Goal: Task Accomplishment & Management: Manage account settings

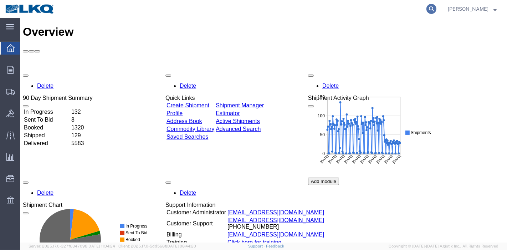
click at [435, 8] on icon at bounding box center [432, 9] width 10 height 10
click at [389, 4] on input "search" at bounding box center [318, 8] width 217 height 17
click at [387, 6] on input "search" at bounding box center [318, 8] width 217 height 17
paste input "56109464"
type input "56109464"
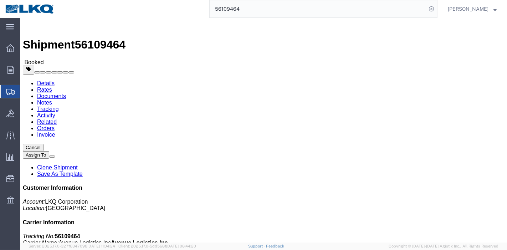
click link "Tracking"
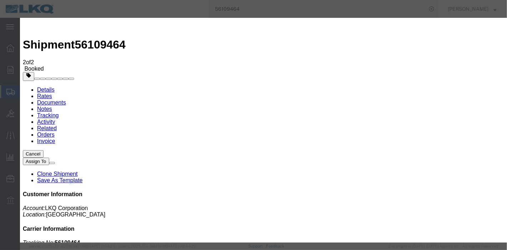
type input "[DATE]"
type input "10:00 PM"
select select "DELIVRED"
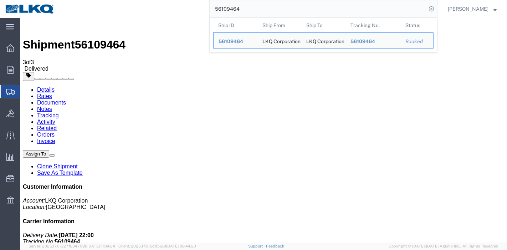
drag, startPoint x: 222, startPoint y: 8, endPoint x: 167, endPoint y: 14, distance: 54.9
click at [167, 14] on div "56109464 Ship ID Ship From Ship To Tracking Nu. Status Ship ID 56109464 Ship Fr…" at bounding box center [249, 9] width 378 height 18
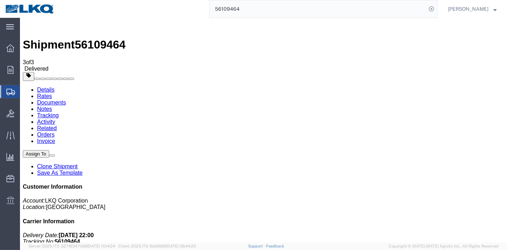
paste input "412012"
type input "56412012"
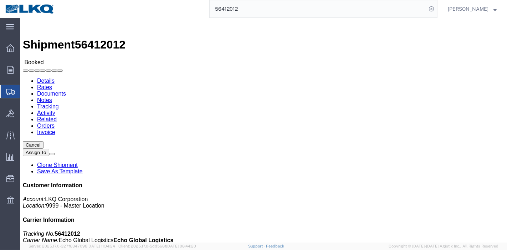
click link "Tracking"
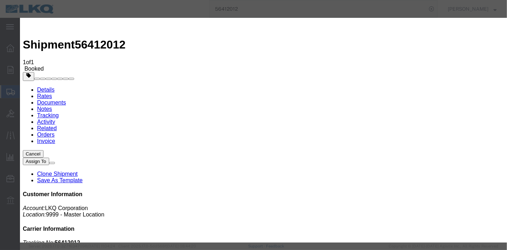
type input "[DATE]"
type input "10:00 PM"
select select "DELIVRED"
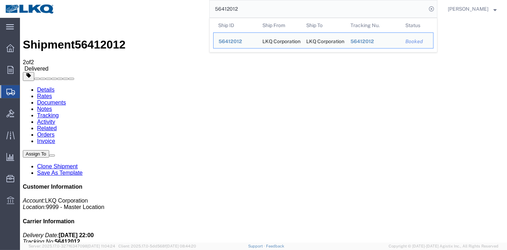
drag, startPoint x: 253, startPoint y: 6, endPoint x: 147, endPoint y: 10, distance: 106.7
click at [147, 10] on div "56412012 Ship ID Ship From Ship To Tracking Nu. Status Ship ID 56412012 Ship Fr…" at bounding box center [249, 9] width 378 height 18
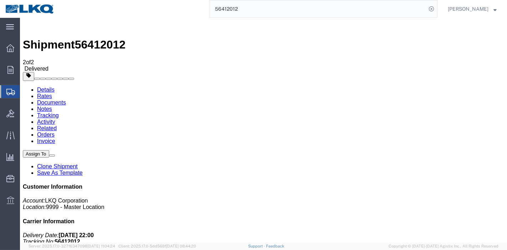
paste input "334820"
type input "56334820"
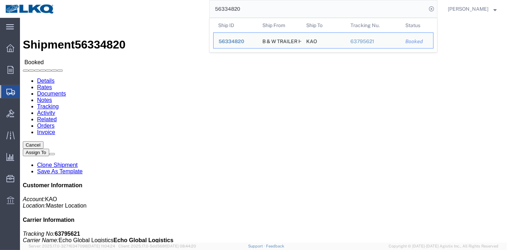
click link "Tracking"
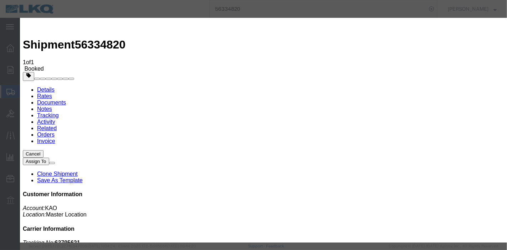
type input "[DATE]"
type input "10:00 PM"
select select "DELIVRED"
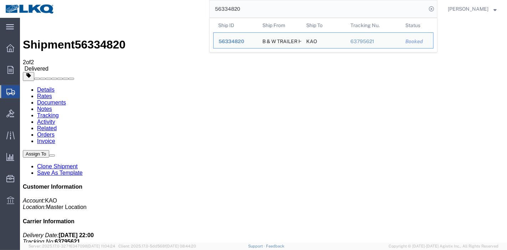
drag, startPoint x: 267, startPoint y: 3, endPoint x: 160, endPoint y: 11, distance: 107.7
click at [160, 11] on div "56334820 Ship ID Ship From Ship To Tracking Nu. Status Ship ID 56334820 Ship Fr…" at bounding box center [249, 9] width 378 height 18
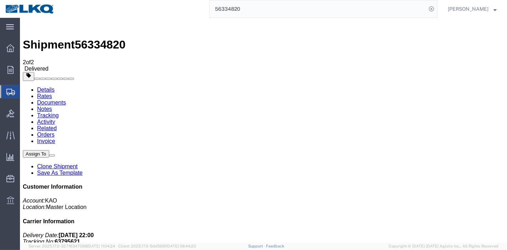
paste input "18439"
type input "56184390"
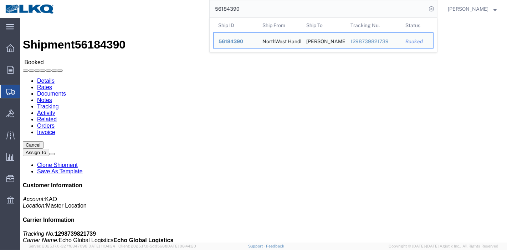
click link "Tracking"
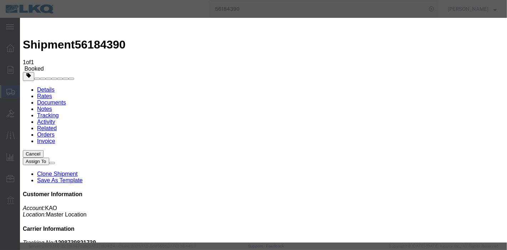
type input "[DATE]"
type input "10:00 PM"
select select "DELIVRED"
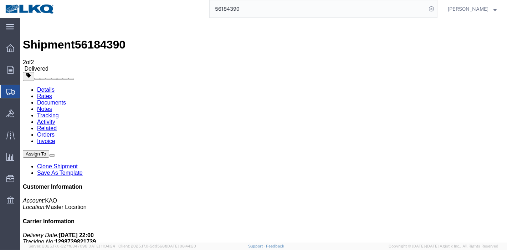
drag, startPoint x: 259, startPoint y: 7, endPoint x: 158, endPoint y: 10, distance: 100.3
click at [158, 10] on div "56184390" at bounding box center [249, 9] width 378 height 18
paste input "468022"
type input "56468022"
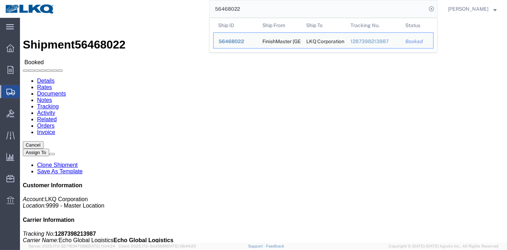
click link "Tracking"
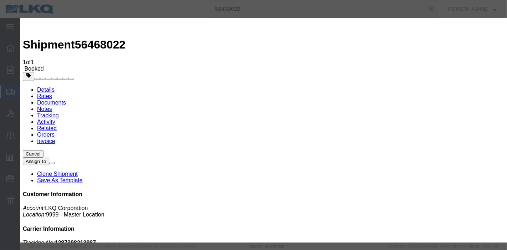
type input "[DATE]"
type input "10:00 PM"
select select "DELIVRED"
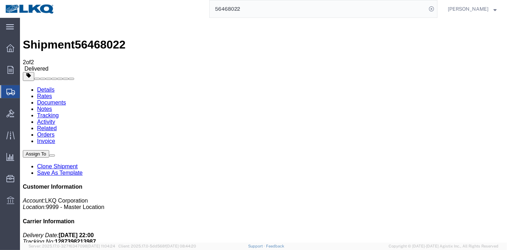
drag, startPoint x: 242, startPoint y: 12, endPoint x: 162, endPoint y: 12, distance: 80.3
click at [162, 12] on div "56468022" at bounding box center [249, 9] width 378 height 18
paste input "137975"
type input "56137975"
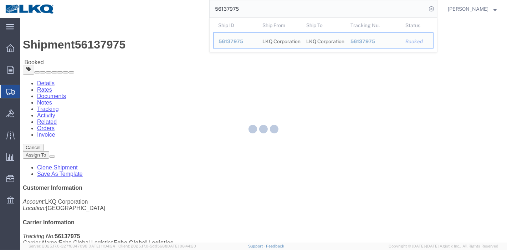
click at [158, 45] on div at bounding box center [263, 130] width 487 height 225
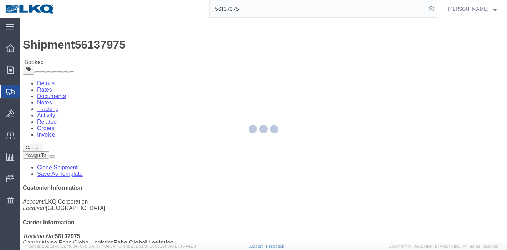
drag, startPoint x: 158, startPoint y: 45, endPoint x: 138, endPoint y: 27, distance: 26.8
click link "Tracking"
click at [158, 45] on div at bounding box center [263, 130] width 487 height 225
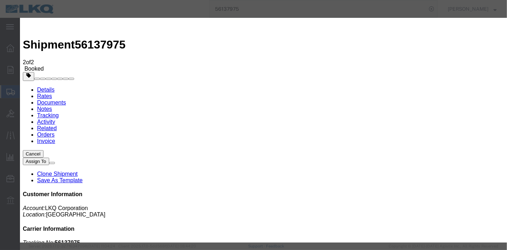
type input "[DATE]"
type input "10:00 PM"
select select "DELIVRED"
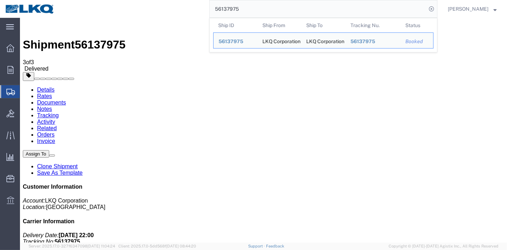
drag, startPoint x: 248, startPoint y: 11, endPoint x: 158, endPoint y: 9, distance: 89.9
click at [158, 9] on div "56137975 Ship ID Ship From Ship To Tracking Nu. Status Ship ID 56137975 Ship Fr…" at bounding box center [249, 9] width 378 height 18
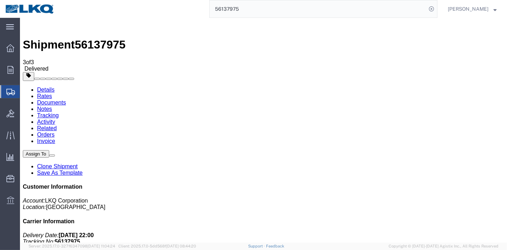
paste input "47169"
type input "56471695"
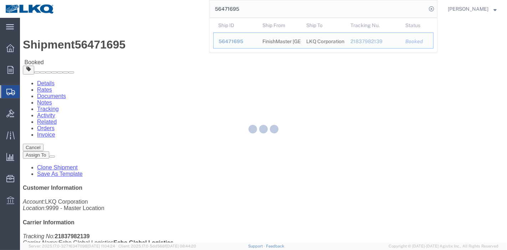
drag, startPoint x: 136, startPoint y: 25, endPoint x: 153, endPoint y: 43, distance: 24.7
click at [153, 43] on div at bounding box center [263, 130] width 487 height 225
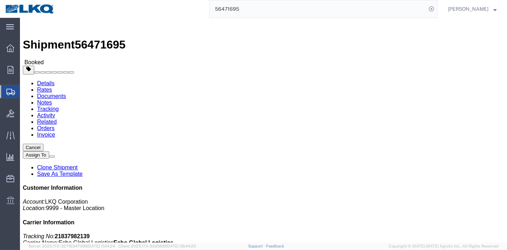
click link "Tracking"
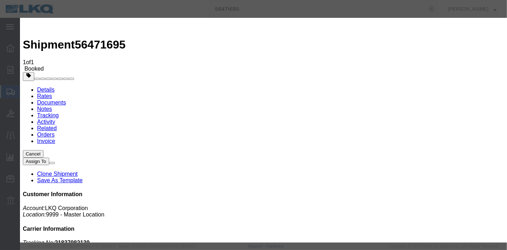
type input "[DATE]"
type input "10:00 PM"
select select "DELIVRED"
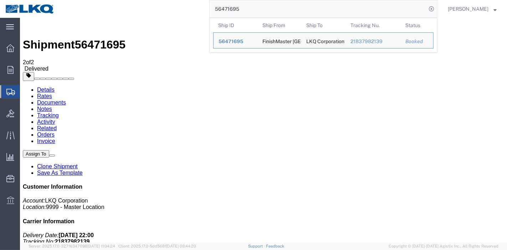
drag, startPoint x: 264, startPoint y: 11, endPoint x: 176, endPoint y: 12, distance: 87.8
click at [176, 12] on div "56471695 Ship ID Ship From Ship To Tracking Nu. Status Ship ID 56471695 Ship Fr…" at bounding box center [249, 9] width 378 height 18
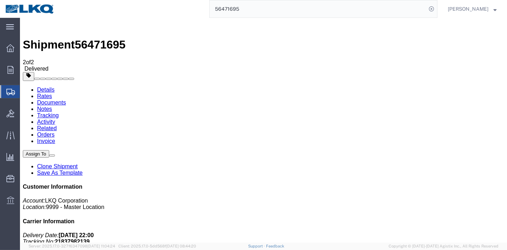
paste input "29346"
type input "56429346"
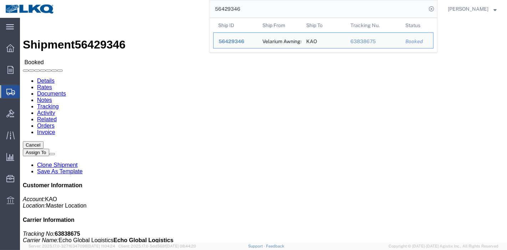
click link "Tracking"
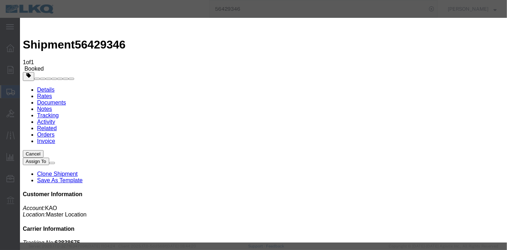
type input "[DATE]"
type input "10:00 PM"
select select "DELIVRED"
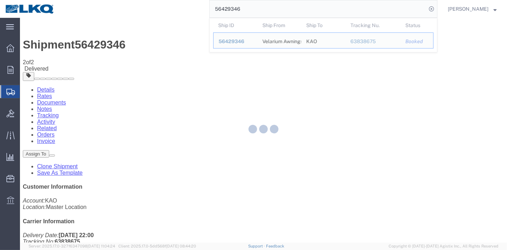
drag, startPoint x: 272, startPoint y: 7, endPoint x: 165, endPoint y: 16, distance: 107.0
click at [165, 16] on div "56429346 Ship ID Ship From Ship To Tracking Nu. Status Ship ID 56429346 Ship Fr…" at bounding box center [249, 9] width 378 height 18
paste input "397839"
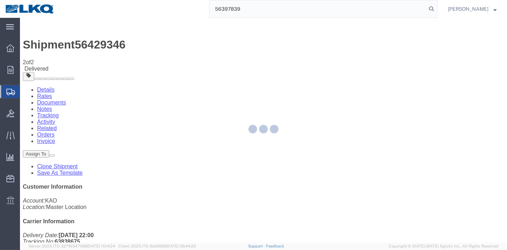
type input "56397839"
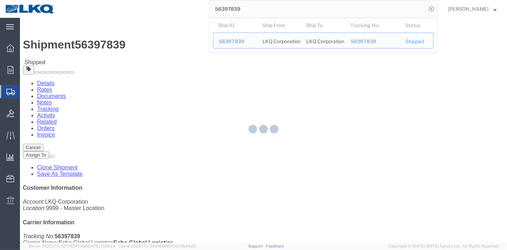
click at [151, 45] on div at bounding box center [263, 130] width 487 height 225
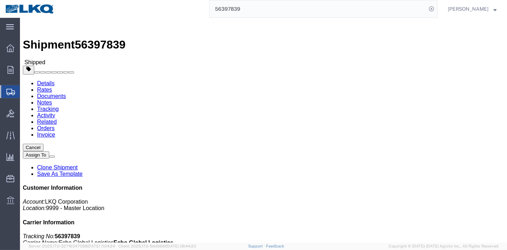
drag, startPoint x: 151, startPoint y: 45, endPoint x: 131, endPoint y: 27, distance: 26.8
click link "Tracking"
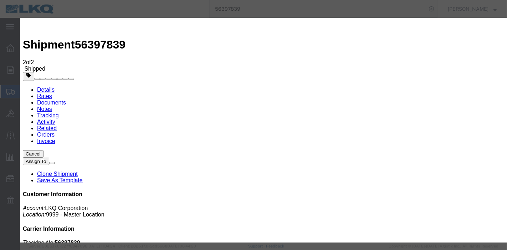
type input "[DATE]"
type input "10:00 PM"
select select "DELIVRED"
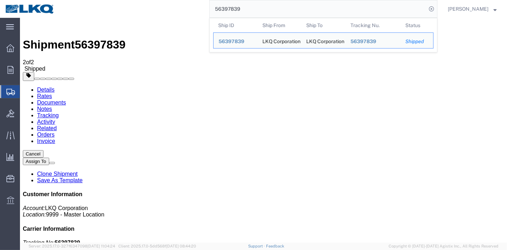
drag, startPoint x: 273, startPoint y: 26, endPoint x: 193, endPoint y: 22, distance: 80.3
paste input "425530"
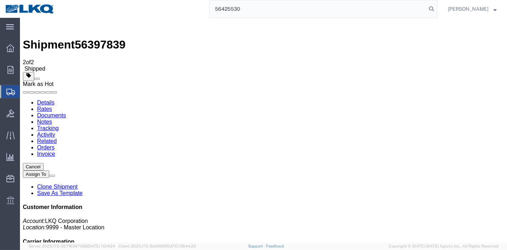
type input "56425530"
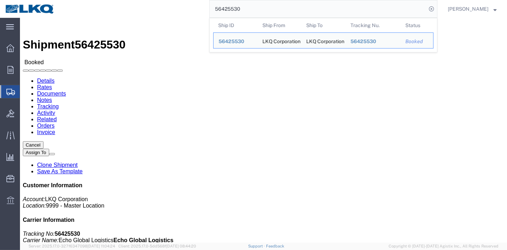
click link "Tracking"
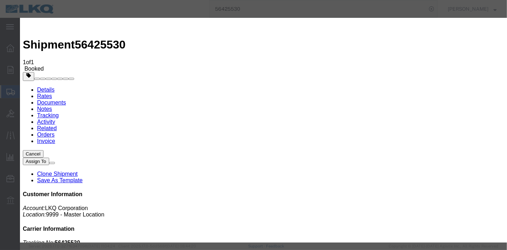
type input "[DATE]"
type input "10:00 PM"
select select "DELIVRED"
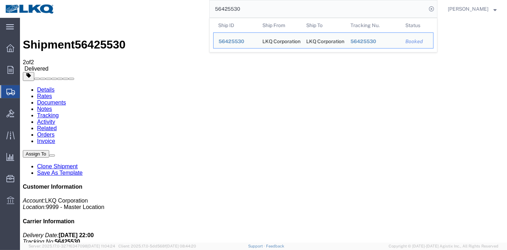
drag, startPoint x: 263, startPoint y: 6, endPoint x: 145, endPoint y: 9, distance: 118.1
click at [145, 9] on div "56425530 Ship ID Ship From Ship To Tracking Nu. Status Ship ID 56425530 Ship Fr…" at bounding box center [249, 9] width 378 height 18
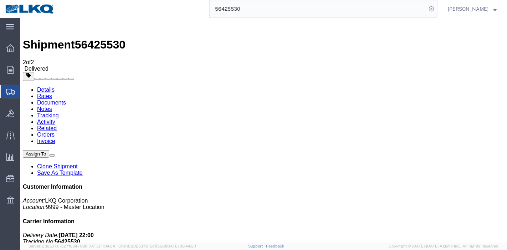
paste input "109468"
type input "56109468"
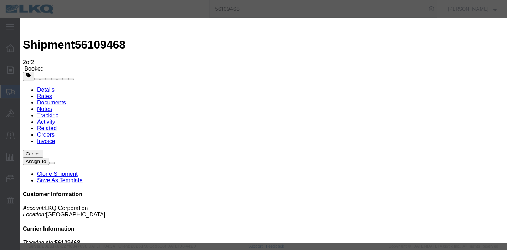
type input "[DATE]"
type input "10:00 PM"
select select "DELIVRED"
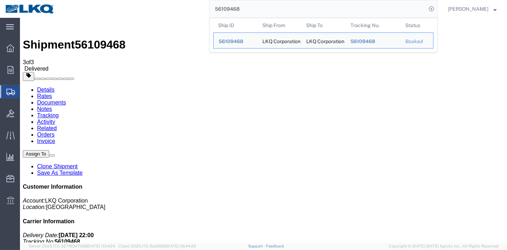
drag, startPoint x: 186, startPoint y: 11, endPoint x: 144, endPoint y: 15, distance: 41.9
click at [145, 15] on div "56109468 Ship ID Ship From Ship To Tracking Nu. Status Ship ID 56109468 Ship Fr…" at bounding box center [249, 9] width 378 height 18
paste input "442190"
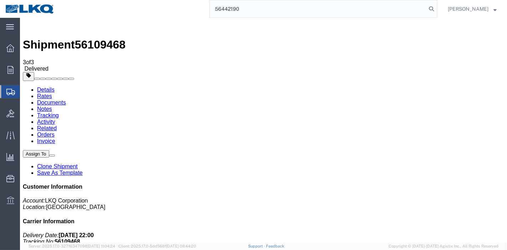
type input "56442190"
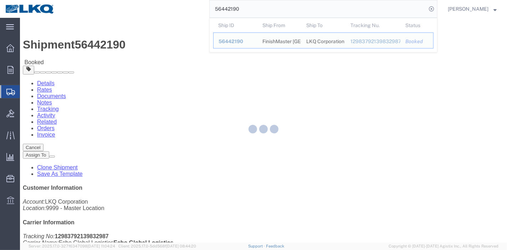
click at [156, 42] on div at bounding box center [263, 130] width 487 height 225
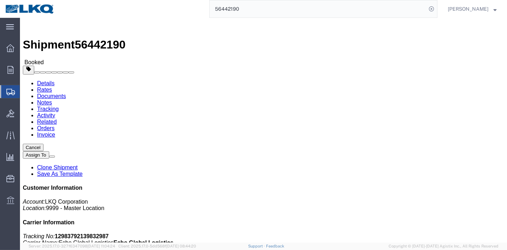
click link "Tracking"
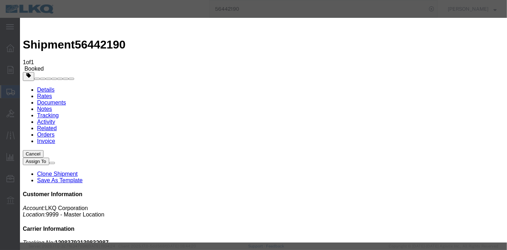
type input "[DATE]"
type input "10:00 PM"
select select "DELIVRED"
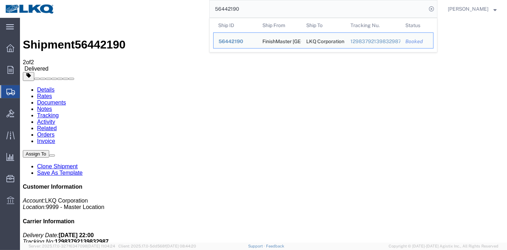
drag, startPoint x: 259, startPoint y: 9, endPoint x: 138, endPoint y: 14, distance: 120.7
click at [138, 14] on div "56442190 Ship ID Ship From Ship To Tracking Nu. Status Ship ID 56442190 Ship Fr…" at bounding box center [249, 9] width 378 height 18
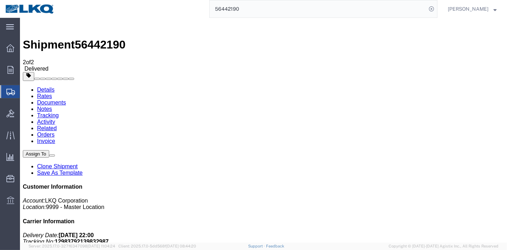
paste input "185972"
type input "56185972"
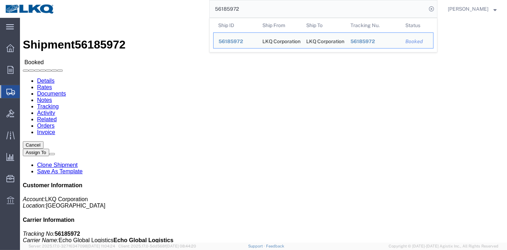
click link "Tracking"
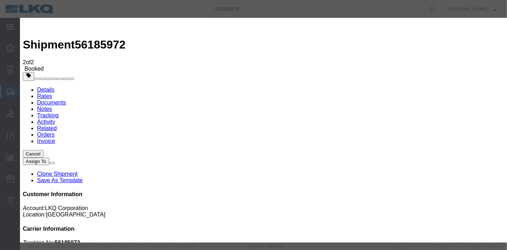
type input "[DATE]"
type input "10:00 PM"
select select "DELIVRED"
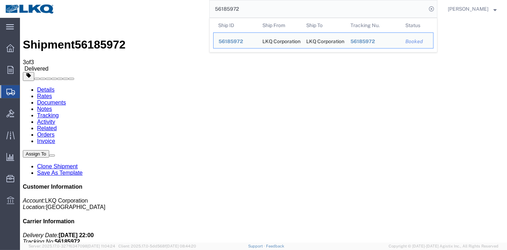
drag, startPoint x: 274, startPoint y: 25, endPoint x: 147, endPoint y: 34, distance: 127.3
paste input "24164"
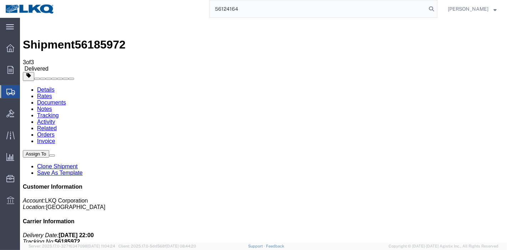
type input "56124164"
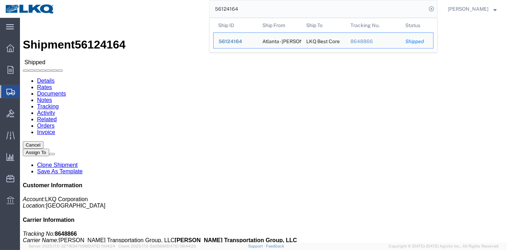
click link "Tracking"
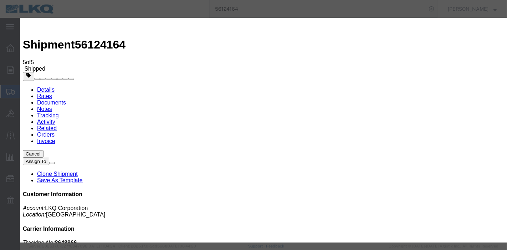
type input "[DATE]"
type input "10:00 PM"
select select "DELIVRED"
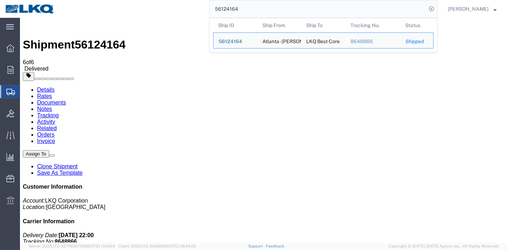
drag, startPoint x: 248, startPoint y: 10, endPoint x: 144, endPoint y: 10, distance: 104.2
click at [144, 10] on div "56124164 Ship ID Ship From Ship To Tracking Nu. Status Ship ID 56124164 Ship Fr…" at bounding box center [249, 9] width 378 height 18
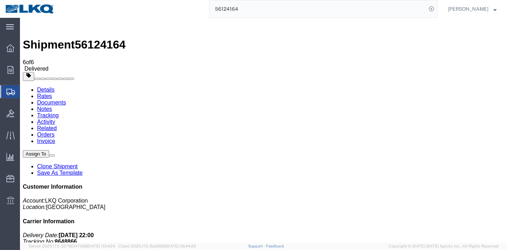
paste input "467489"
type input "56467489"
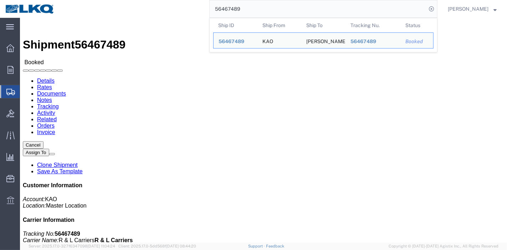
click link "Tracking"
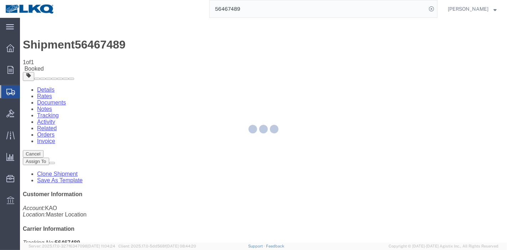
click at [335, 68] on div at bounding box center [263, 130] width 487 height 225
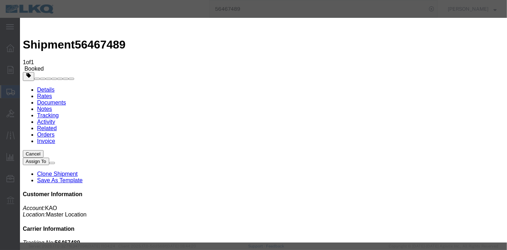
type input "[DATE]"
type input "10:00 PM"
select select "DELIVRED"
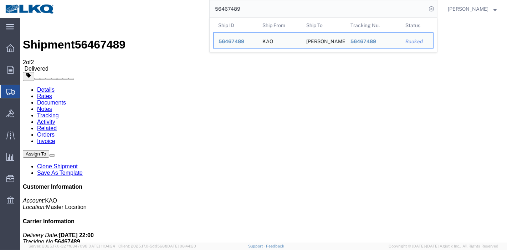
drag, startPoint x: 284, startPoint y: 25, endPoint x: 115, endPoint y: 19, distance: 168.9
paste input "010482"
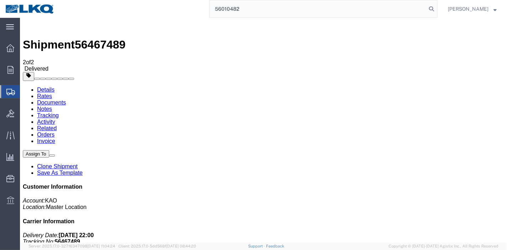
type input "56010482"
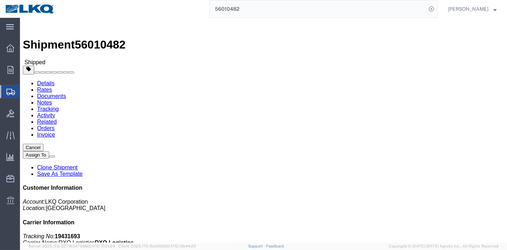
drag, startPoint x: 152, startPoint y: 42, endPoint x: 132, endPoint y: 25, distance: 27.1
click link "Tracking"
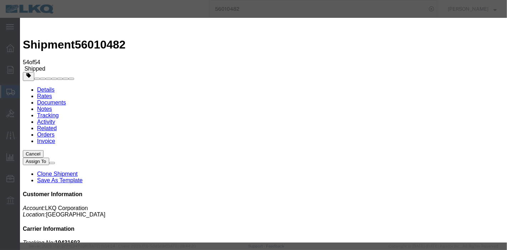
type input "[DATE]"
type input "10:00 PM"
select select "DELIVRED"
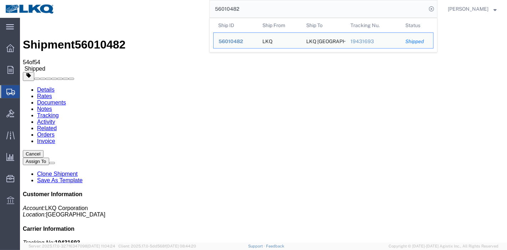
drag, startPoint x: 244, startPoint y: 13, endPoint x: 173, endPoint y: 13, distance: 71.4
click at [173, 13] on div "56010482 Ship ID Ship From Ship To Tracking Nu. Status Ship ID 56010482 Ship Fr…" at bounding box center [249, 9] width 378 height 18
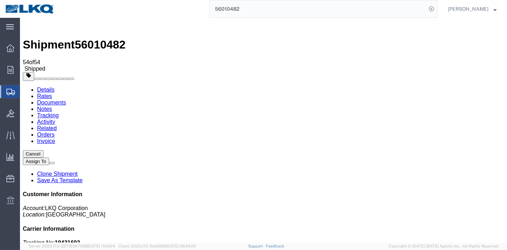
paste input "412296"
type input "56412296"
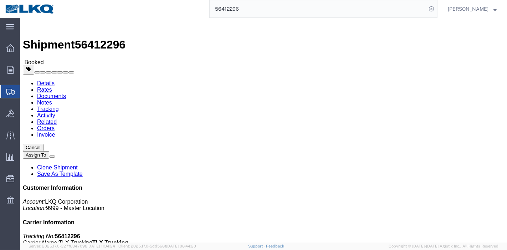
click link "Tracking"
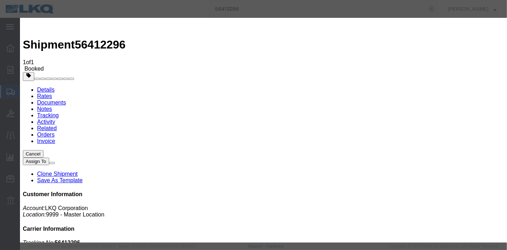
type input "[DATE]"
type input "10:00 PM"
select select "DELIVRED"
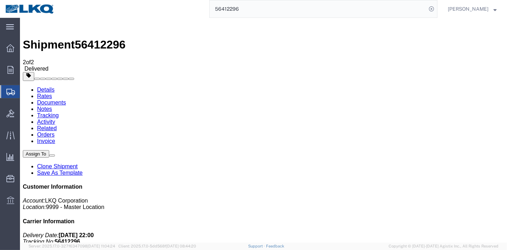
click at [145, 11] on div "56412296" at bounding box center [249, 9] width 378 height 18
paste input "5534361"
type input "55534361"
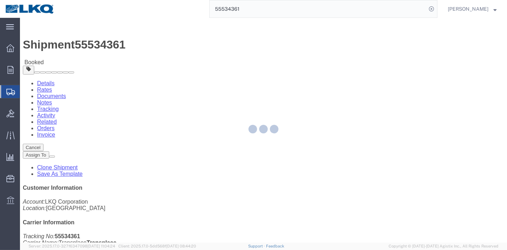
click at [147, 44] on div at bounding box center [263, 130] width 487 height 225
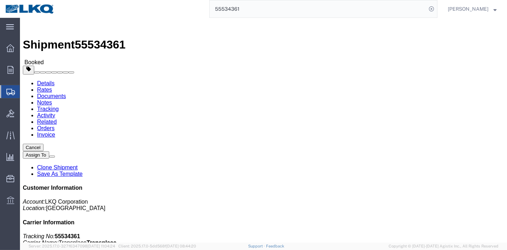
click link "Tracking"
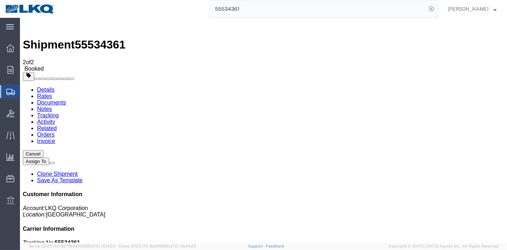
drag, startPoint x: 300, startPoint y: 79, endPoint x: 333, endPoint y: 66, distance: 34.8
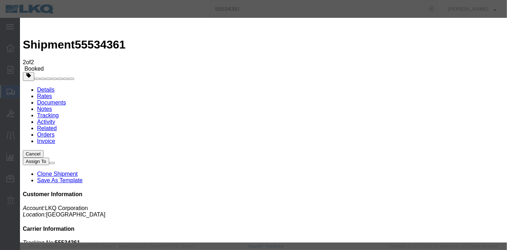
type input "[DATE]"
type input "10:00 PM"
select select "DELIVRED"
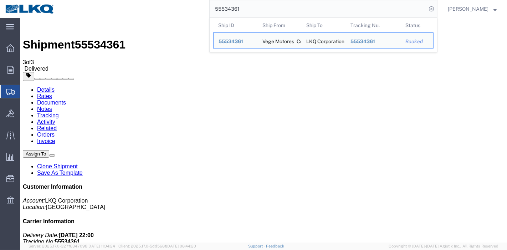
drag, startPoint x: 263, startPoint y: 10, endPoint x: 168, endPoint y: 14, distance: 95.3
click at [168, 14] on div "55534361 Ship ID Ship From Ship To Tracking Nu. Status Ship ID 55534361 Ship Fr…" at bounding box center [249, 9] width 378 height 18
paste input "686923"
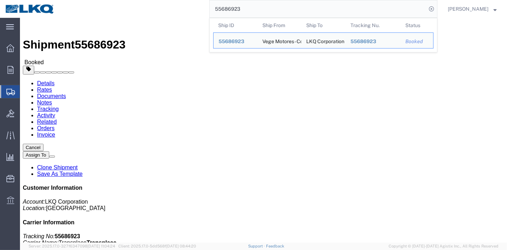
drag, startPoint x: 255, startPoint y: 9, endPoint x: 168, endPoint y: 13, distance: 87.5
click at [168, 13] on div "55686923 Ship ID Ship From Ship To Tracking Nu. Status Ship ID 55686923 Ship Fr…" at bounding box center [249, 9] width 378 height 18
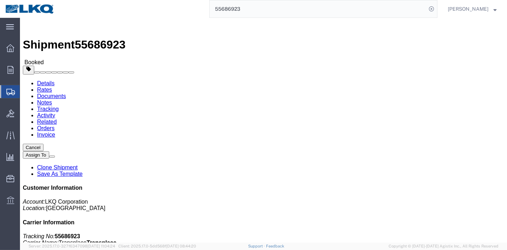
paste input "6040406"
type input "56040406"
click link "Tracking"
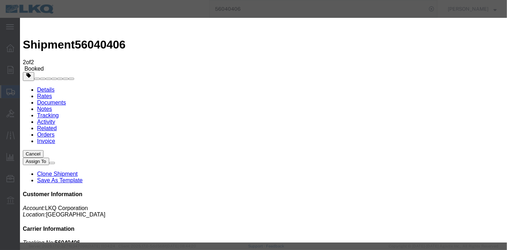
type input "[DATE]"
type input "10:00 PM"
select select "DELIVRED"
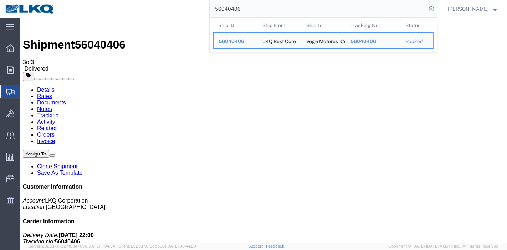
drag, startPoint x: 249, startPoint y: 10, endPoint x: 143, endPoint y: 12, distance: 105.7
click at [143, 12] on div "56040406 Ship ID Ship From Ship To Tracking Nu. Status Ship ID 56040406 Ship Fr…" at bounding box center [249, 9] width 378 height 18
paste input "10490"
type input "56010490"
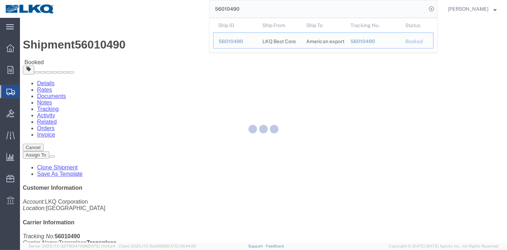
click at [161, 46] on div at bounding box center [263, 130] width 487 height 225
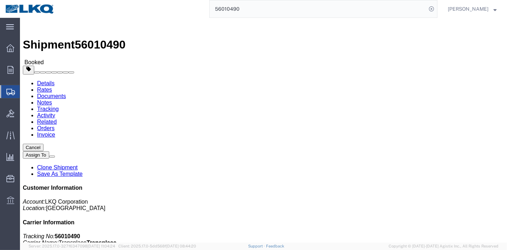
drag, startPoint x: 156, startPoint y: 43, endPoint x: 136, endPoint y: 25, distance: 26.8
click link "Tracking"
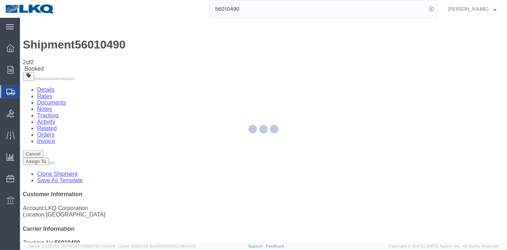
drag, startPoint x: 354, startPoint y: 83, endPoint x: 333, endPoint y: 65, distance: 27.1
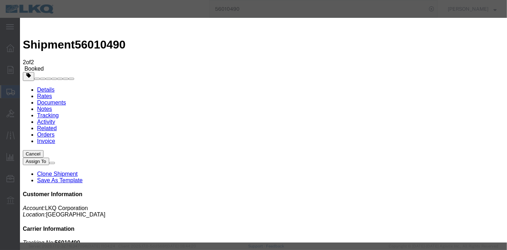
type input "[DATE]"
type input "10:00 PM"
select select "DELIVRED"
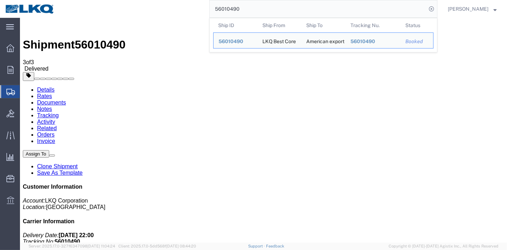
drag, startPoint x: 274, startPoint y: 27, endPoint x: 132, endPoint y: 21, distance: 141.8
paste input "40405"
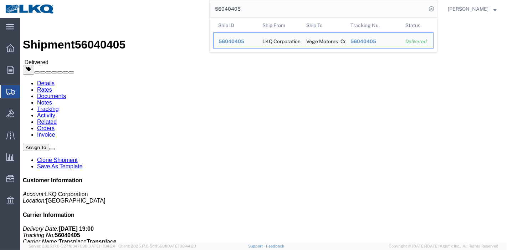
drag, startPoint x: 260, startPoint y: 9, endPoint x: 182, endPoint y: 15, distance: 78.0
click at [182, 15] on div "56040405 Ship ID Ship From Ship To Tracking Nu. Status Ship ID 56040405 Ship Fr…" at bounding box center [249, 9] width 378 height 18
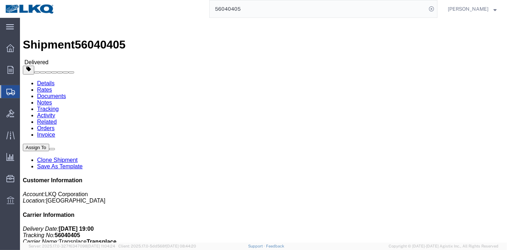
paste input "5965976"
type input "55965976"
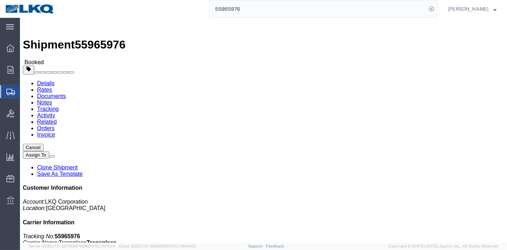
click link "Tracking"
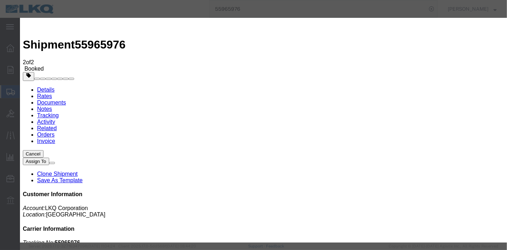
type input "[DATE]"
type input "10:00 PM"
select select "DELIVRED"
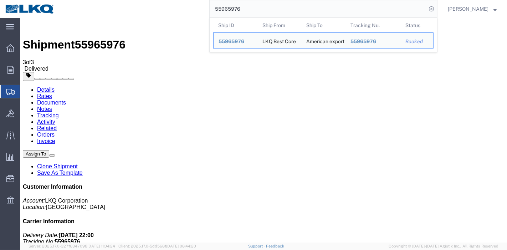
drag, startPoint x: 263, startPoint y: 10, endPoint x: 168, endPoint y: 11, distance: 94.6
click at [168, 11] on div "55965976 Ship ID Ship From Ship To Tracking Nu. Status Ship ID 55965976 Ship Fr…" at bounding box center [249, 9] width 378 height 18
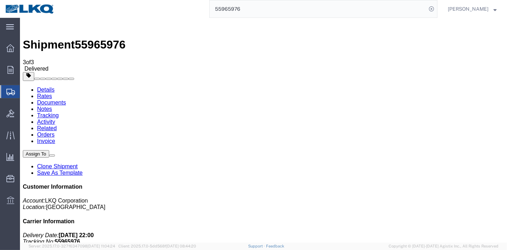
paste input "6010480"
type input "56010480"
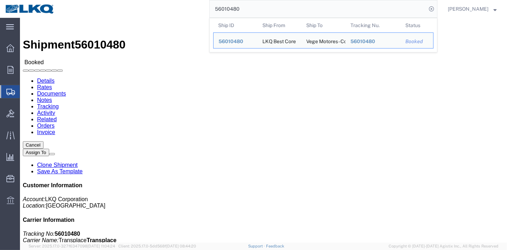
click body "Shipment 56010480 Booked Details Rates Documents Notes Tracking Activity Relate…"
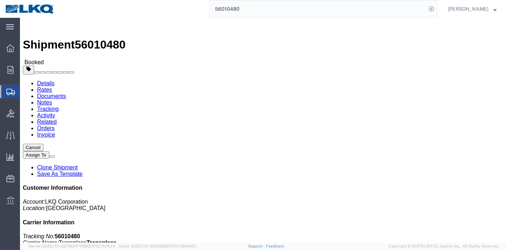
click link "Tracking"
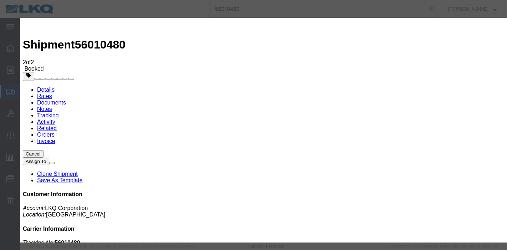
type input "[DATE]"
type input "10:00 PM"
select select "DELIVRED"
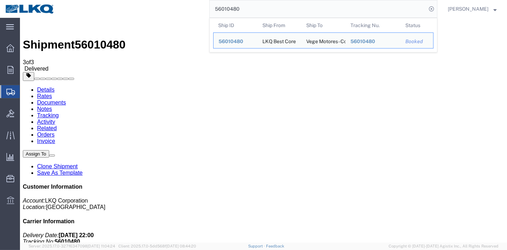
drag, startPoint x: 264, startPoint y: 6, endPoint x: 143, endPoint y: 15, distance: 121.6
click at [143, 15] on div "56010480 Ship ID Ship From Ship To Tracking Nu. Status Ship ID 56010480 Ship Fr…" at bounding box center [249, 9] width 378 height 18
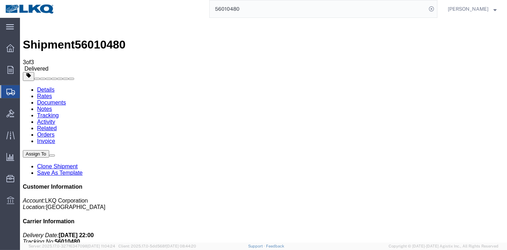
paste input "25615"
type input "56025615"
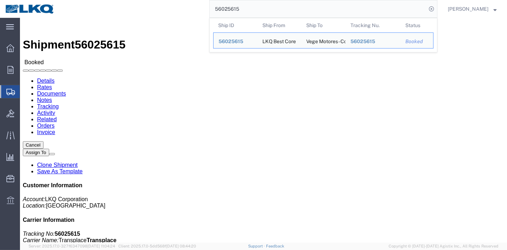
drag, startPoint x: 166, startPoint y: 42, endPoint x: 132, endPoint y: 26, distance: 38.0
click div
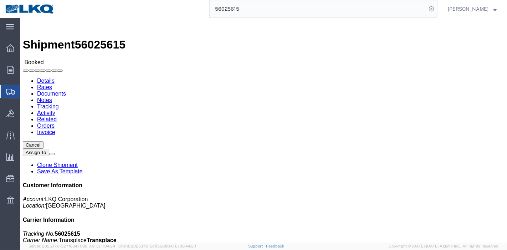
click div
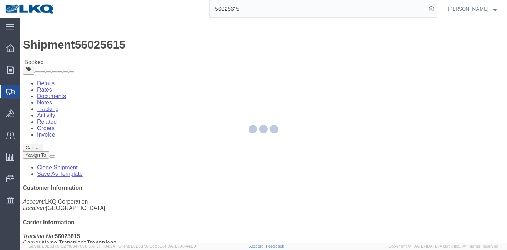
click at [153, 43] on div at bounding box center [263, 130] width 487 height 225
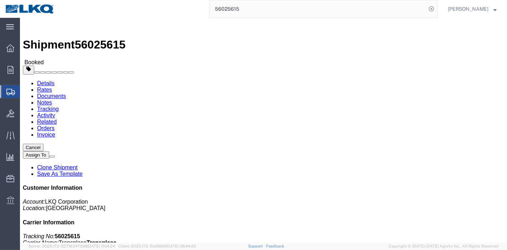
click link "Tracking"
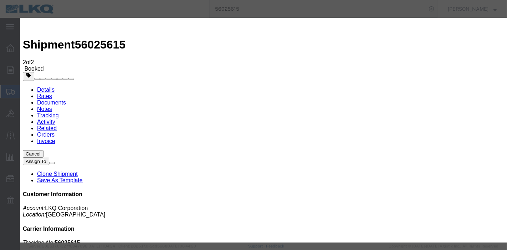
type input "[DATE]"
type input "10:00 PM"
select select "DELIVRED"
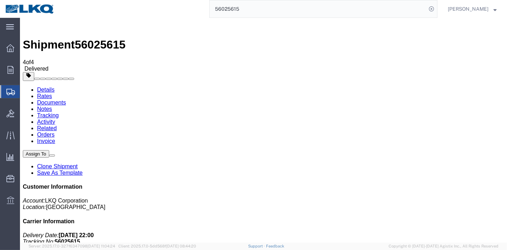
drag, startPoint x: 265, startPoint y: 11, endPoint x: 164, endPoint y: 16, distance: 101.8
click at [166, 16] on div "56025615" at bounding box center [249, 9] width 378 height 18
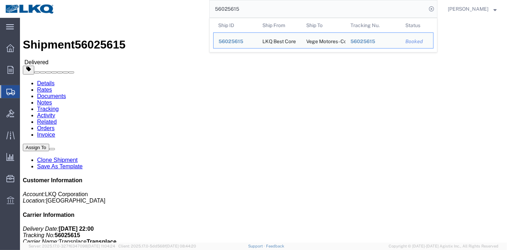
drag, startPoint x: 243, startPoint y: 5, endPoint x: 169, endPoint y: 17, distance: 74.7
click at [169, 12] on div "56025615 Ship ID Ship From Ship To Tracking Nu. Status Ship ID 56025615 Ship Fr…" at bounding box center [249, 9] width 378 height 18
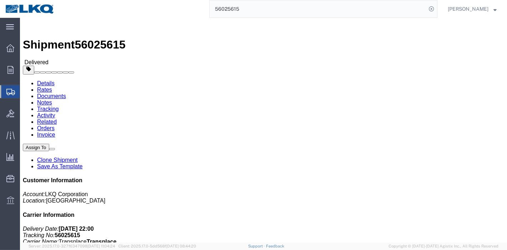
paste input "6"
type input "56025616"
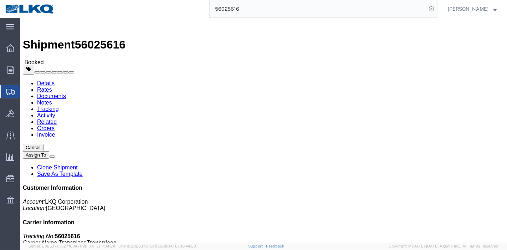
click link "Tracking"
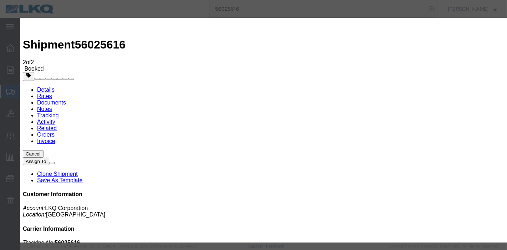
type input "[DATE]"
type input "10:00 PM"
select select "DELIVRED"
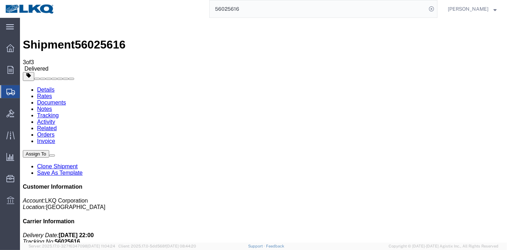
drag, startPoint x: 276, startPoint y: 26, endPoint x: 134, endPoint y: 21, distance: 142.1
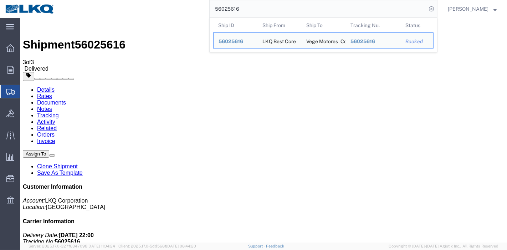
paste input "5423440"
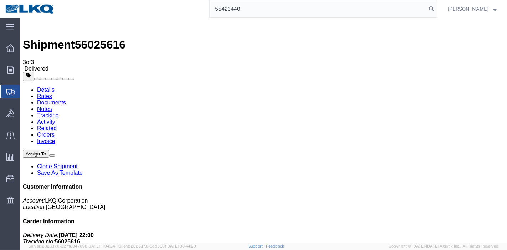
type input "55423440"
